Goal: Information Seeking & Learning: Learn about a topic

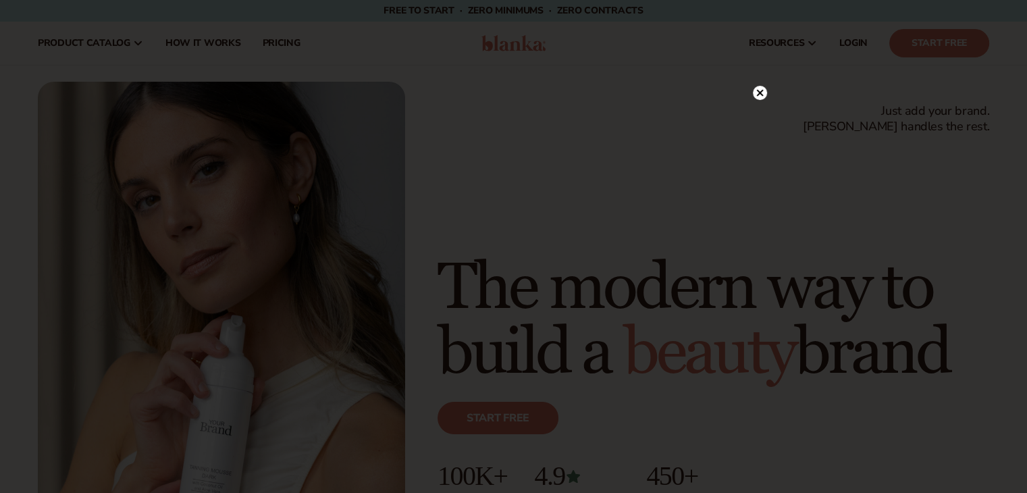
click at [756, 86] on icon at bounding box center [760, 93] width 14 height 14
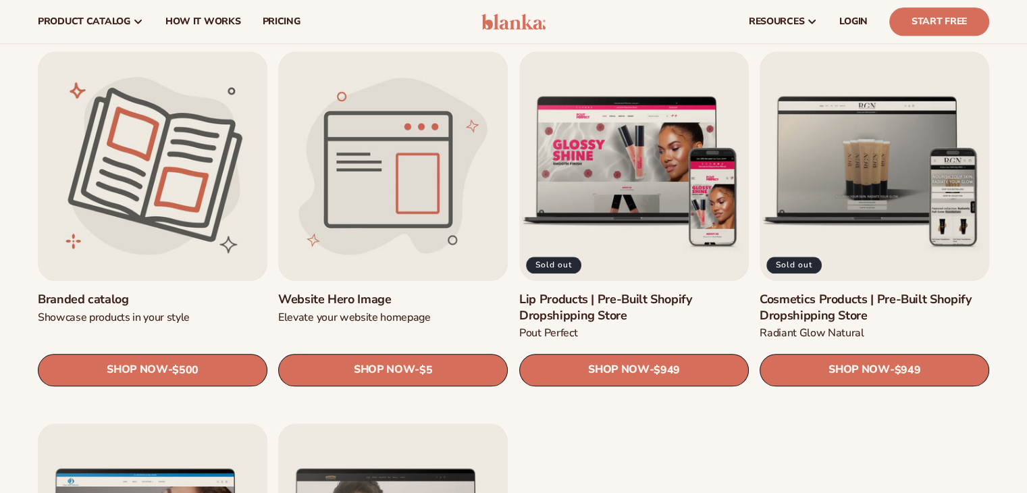
scroll to position [1477, 0]
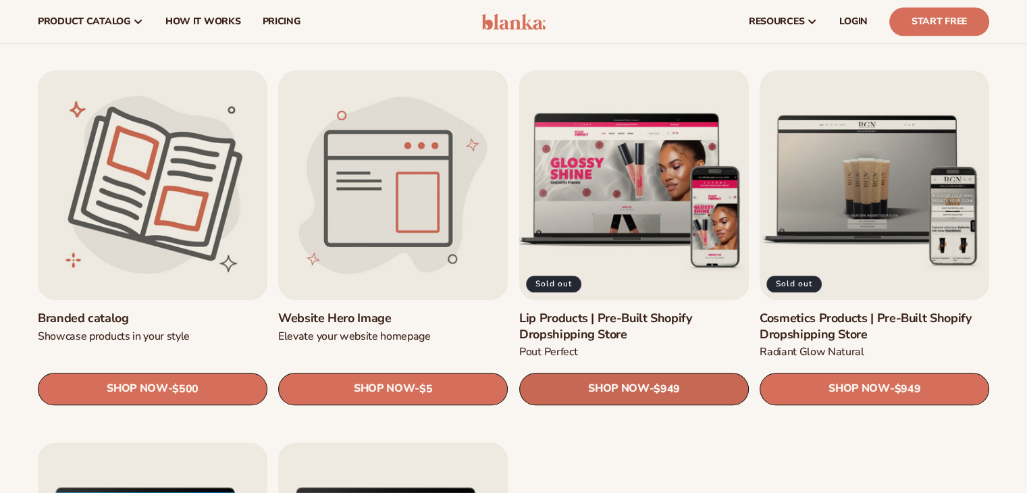
click at [591, 382] on span "SHOP NOW" at bounding box center [618, 388] width 61 height 13
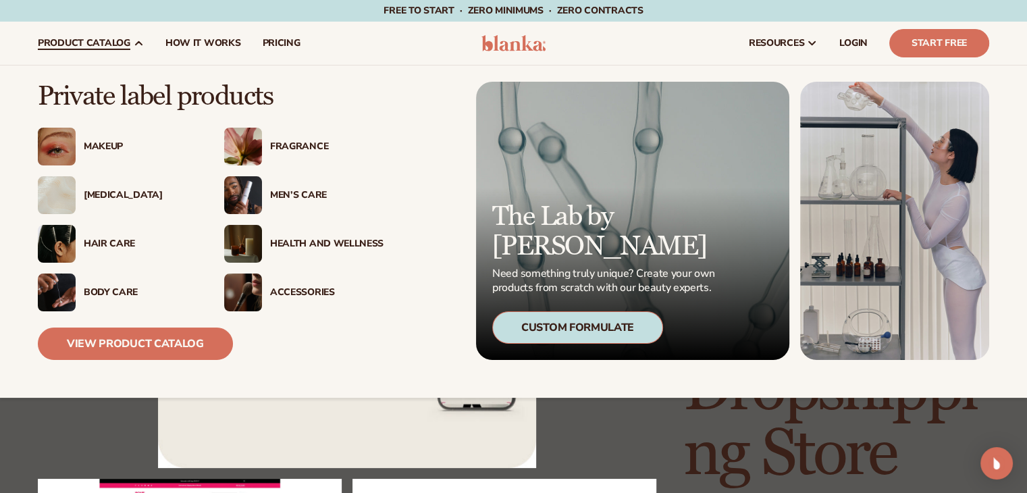
click at [106, 40] on span "product catalog" at bounding box center [84, 43] width 92 height 11
click at [132, 350] on link "View Product Catalog" at bounding box center [135, 343] width 195 height 32
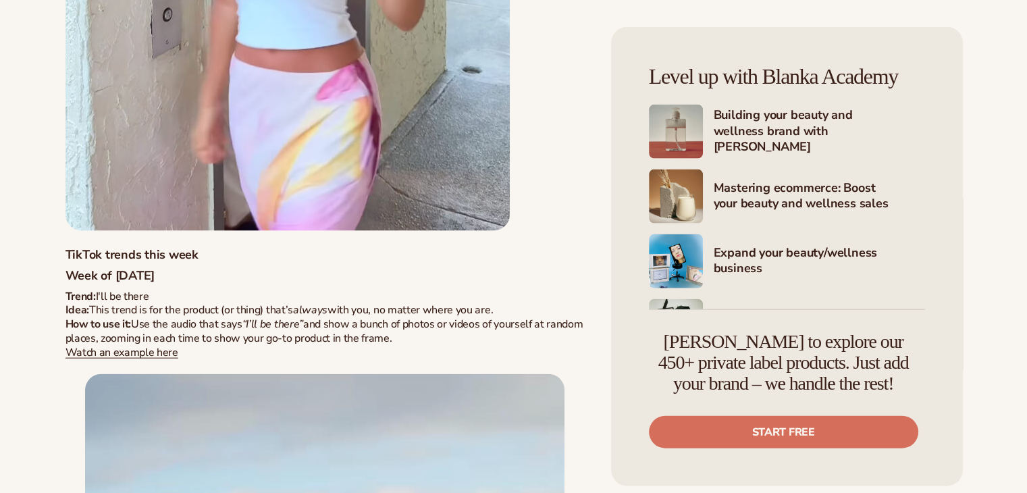
scroll to position [7957, 0]
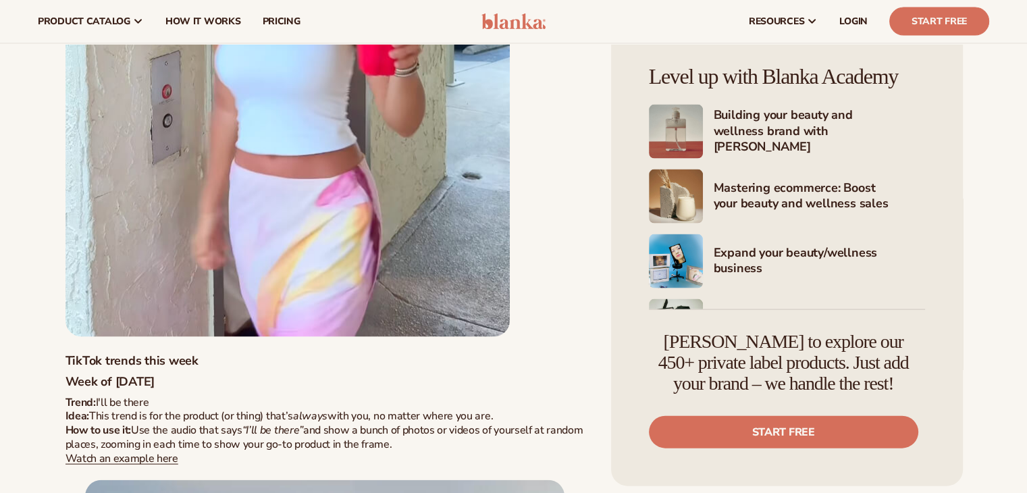
click at [829, 194] on h4 "Mastering ecommerce: Boost your beauty and wellness sales" at bounding box center [818, 196] width 211 height 33
